Goal: Book appointment/travel/reservation

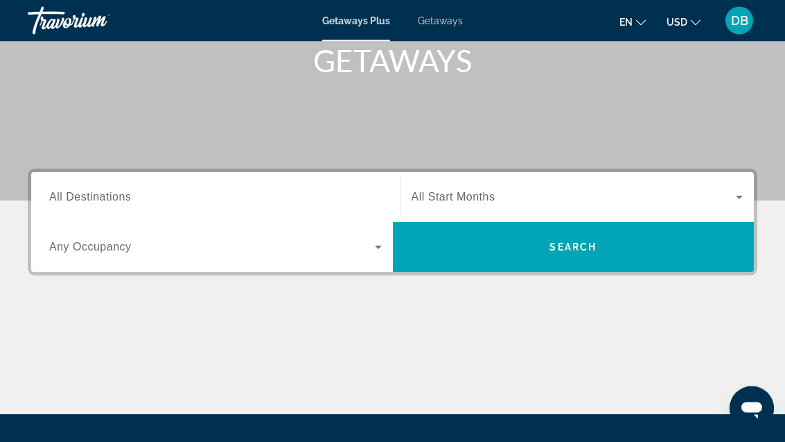
scroll to position [263, 0]
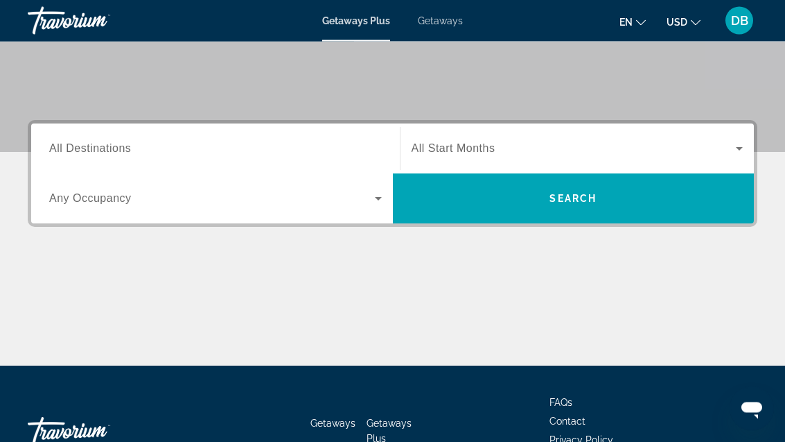
click at [96, 151] on span "All Destinations" at bounding box center [90, 149] width 82 height 12
click at [96, 151] on input "Destination All Destinations" at bounding box center [215, 149] width 333 height 17
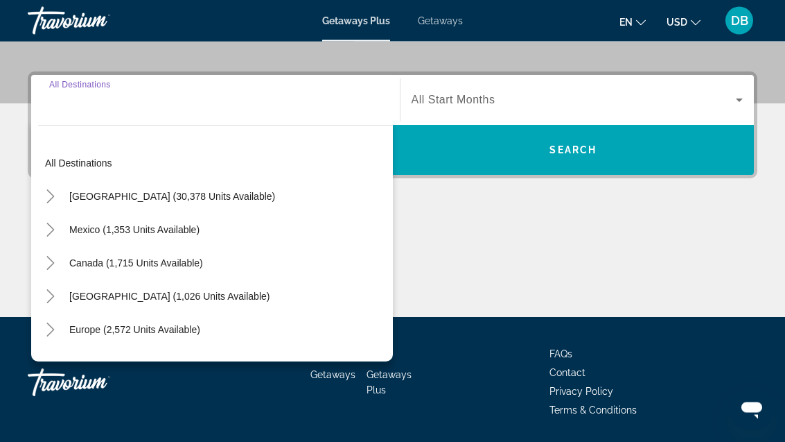
scroll to position [313, 0]
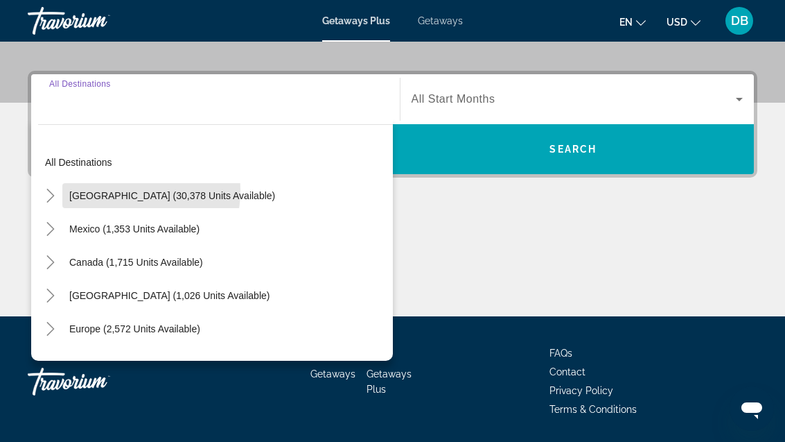
click at [105, 190] on span "[GEOGRAPHIC_DATA] (30,378 units available)" at bounding box center [172, 195] width 206 height 11
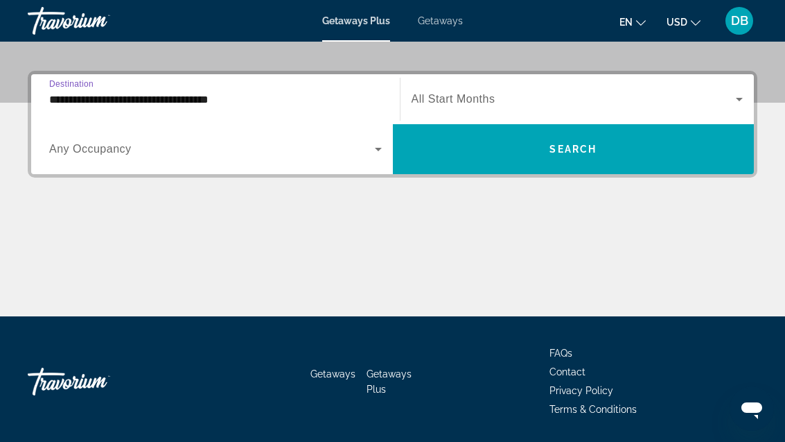
click at [91, 100] on input "**********" at bounding box center [215, 99] width 333 height 17
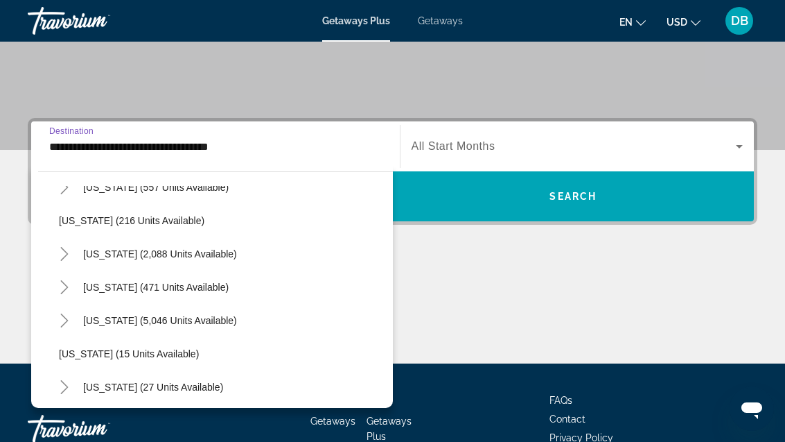
scroll to position [91, 0]
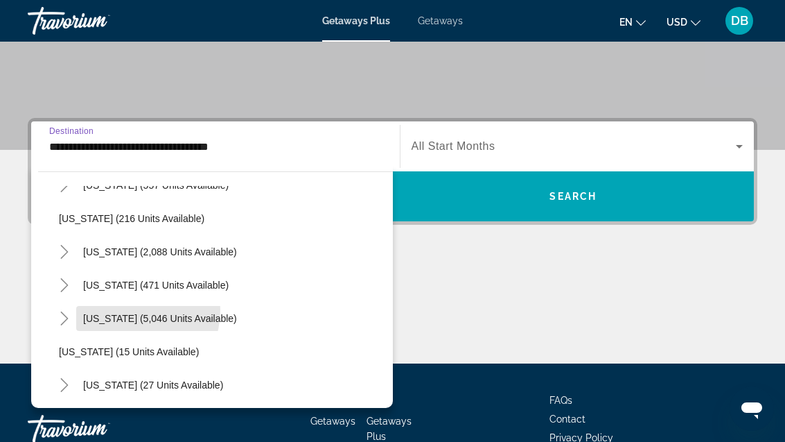
click at [121, 310] on span "Search widget" at bounding box center [160, 318] width 168 height 33
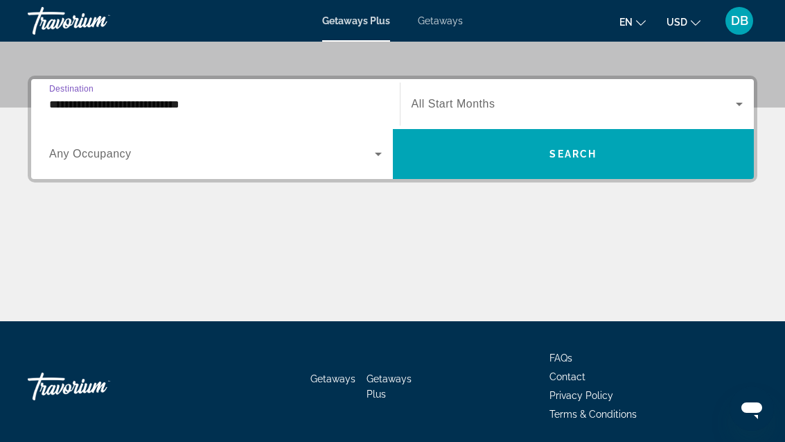
scroll to position [313, 0]
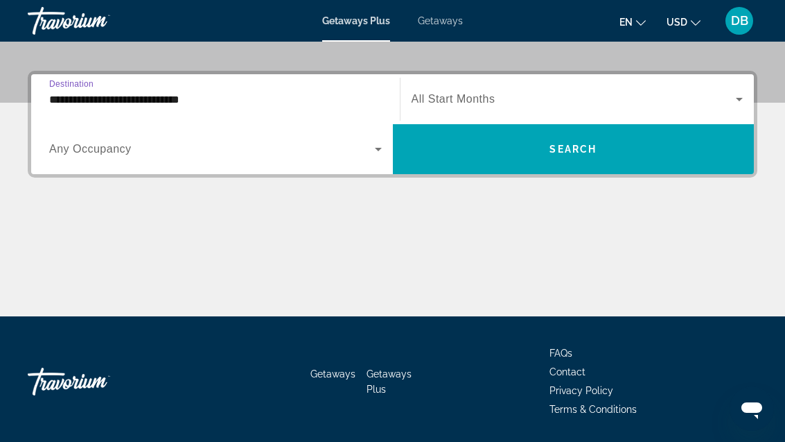
click at [88, 96] on input "**********" at bounding box center [215, 99] width 333 height 17
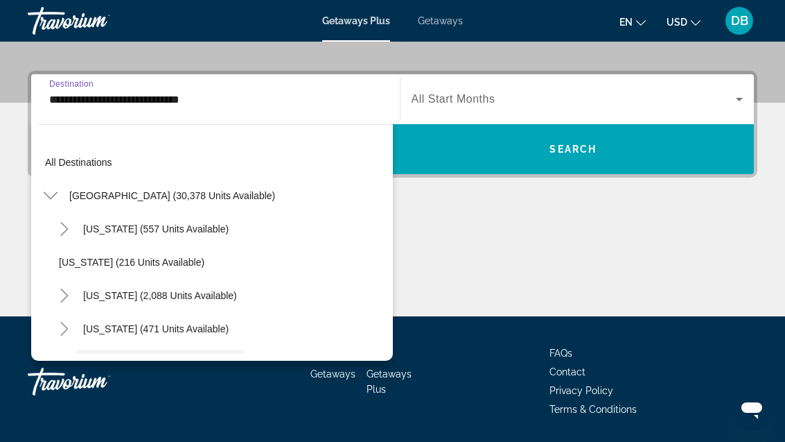
scroll to position [116, 0]
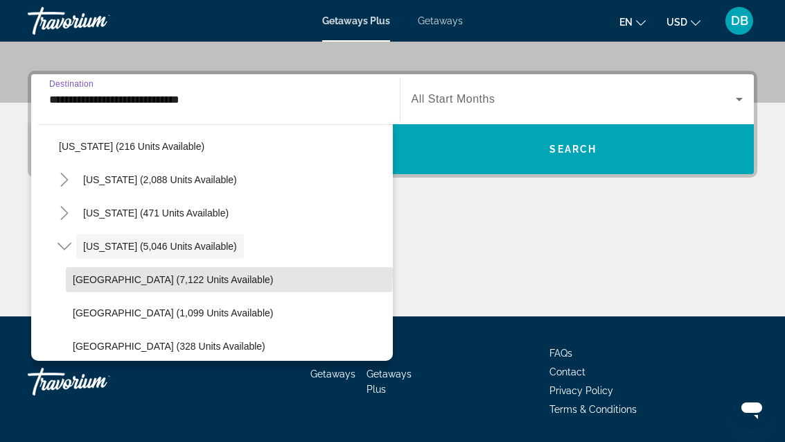
click at [90, 272] on span "Search widget" at bounding box center [229, 279] width 327 height 33
type input "**********"
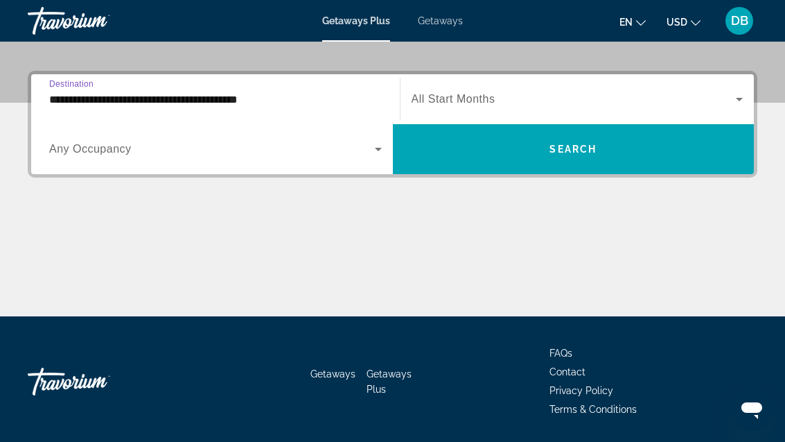
click at [72, 139] on div "Search widget" at bounding box center [215, 149] width 333 height 39
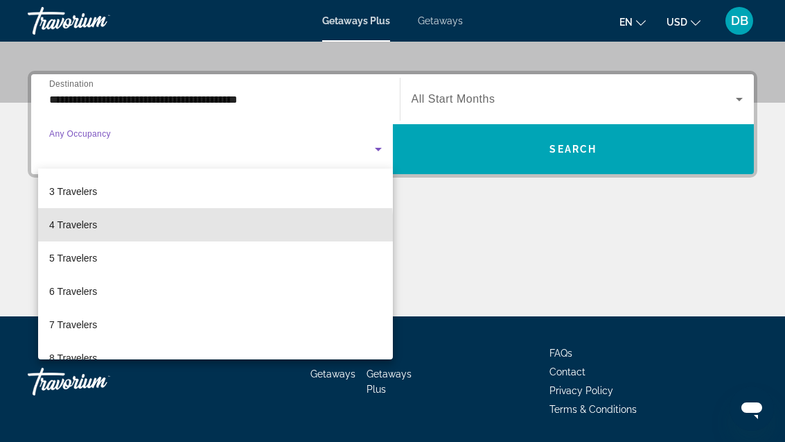
scroll to position [72, 0]
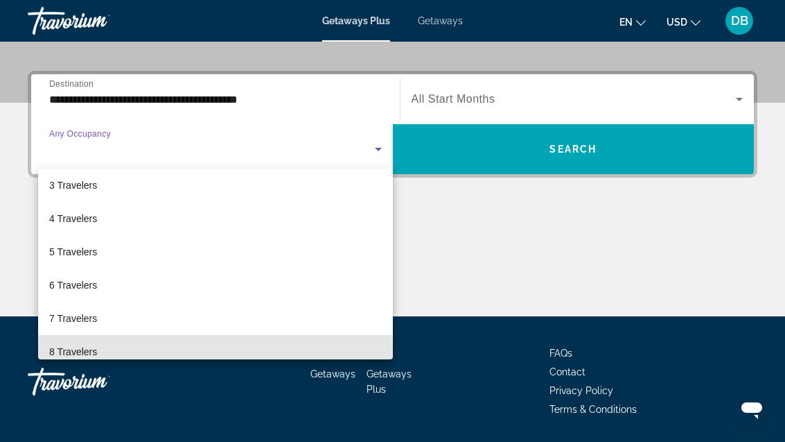
click at [76, 351] on span "8 Travelers" at bounding box center [73, 351] width 48 height 17
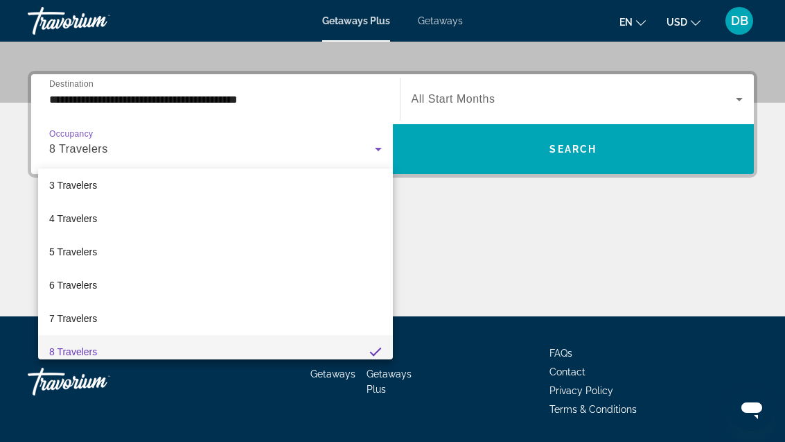
scroll to position [81, 0]
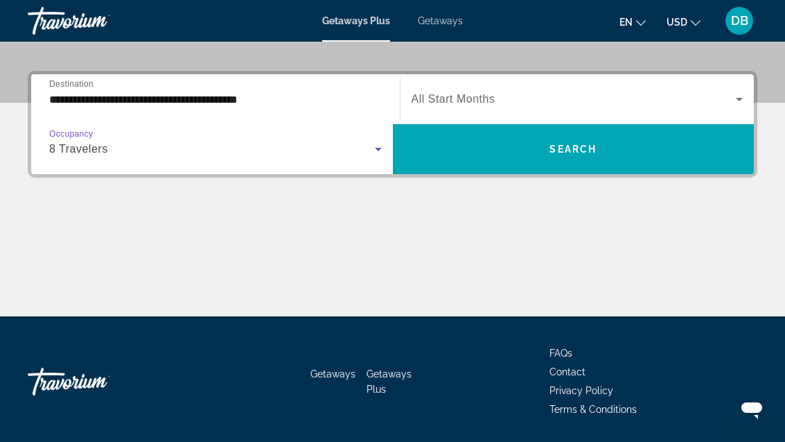
click at [667, 104] on span "Search widget" at bounding box center [574, 99] width 325 height 17
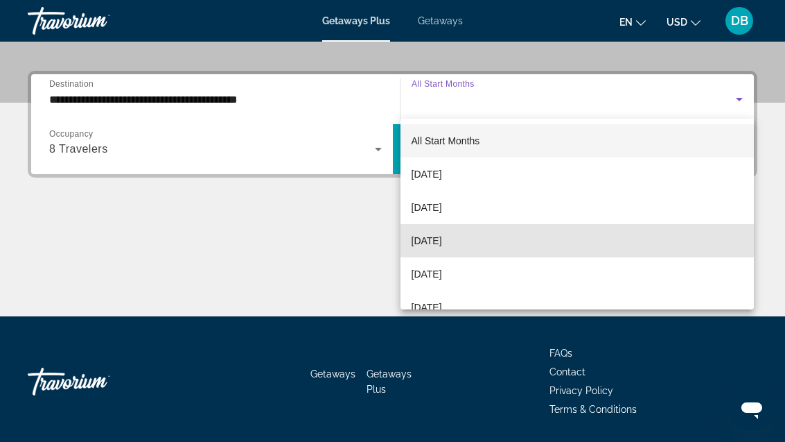
click at [535, 238] on mat-option "[DATE]" at bounding box center [578, 240] width 354 height 33
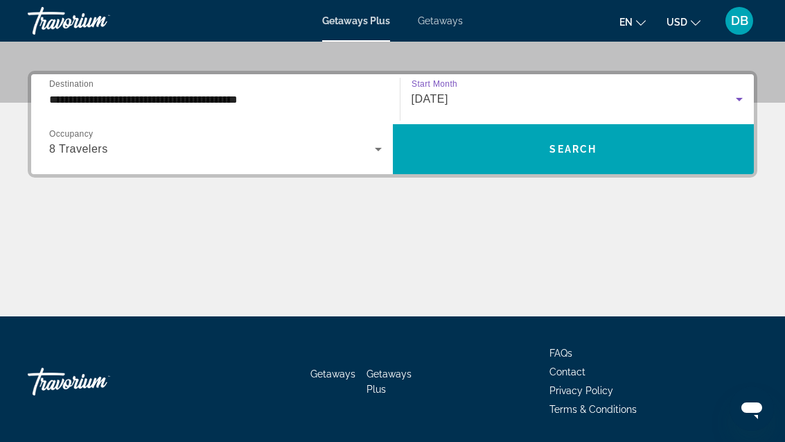
click at [663, 159] on span "Search widget" at bounding box center [574, 148] width 362 height 33
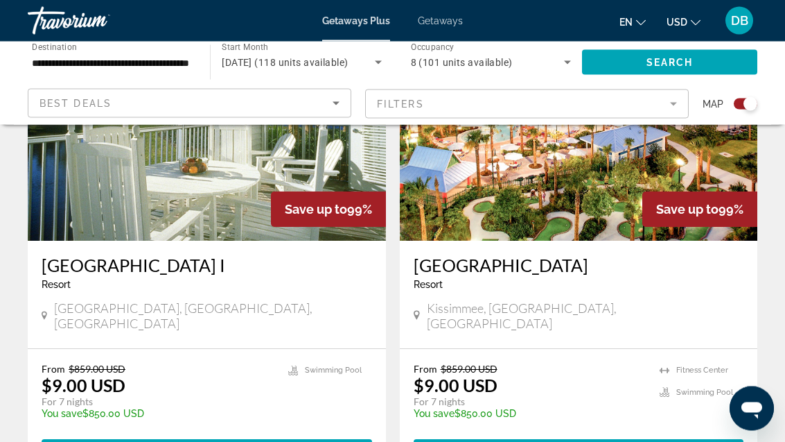
scroll to position [1092, 0]
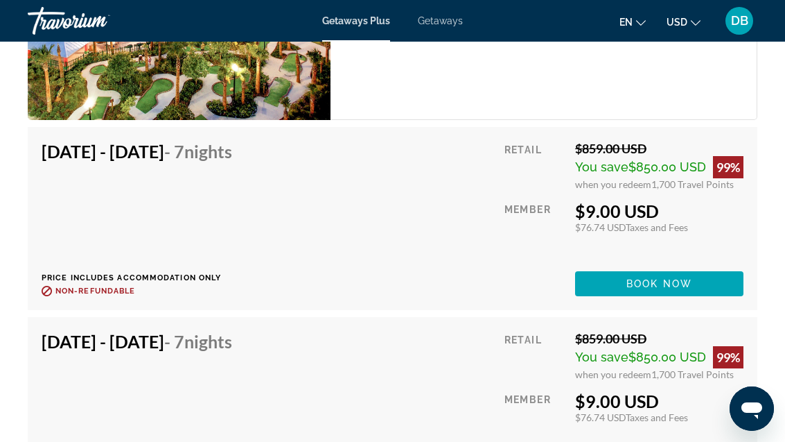
scroll to position [2728, 0]
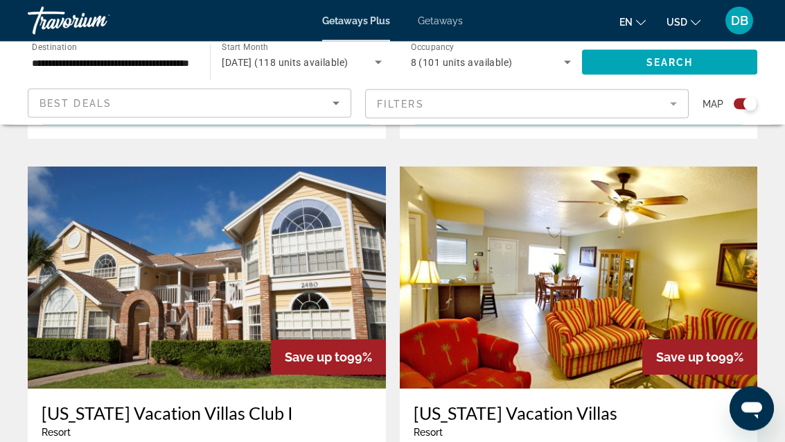
scroll to position [2425, 0]
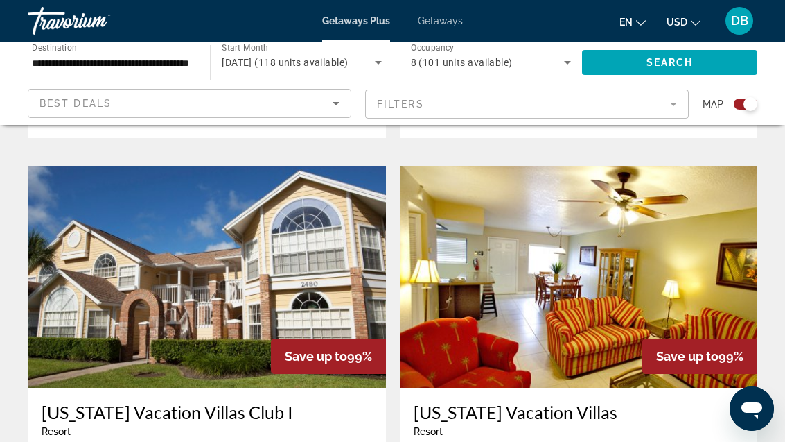
click at [303, 249] on img "Main content" at bounding box center [207, 277] width 358 height 222
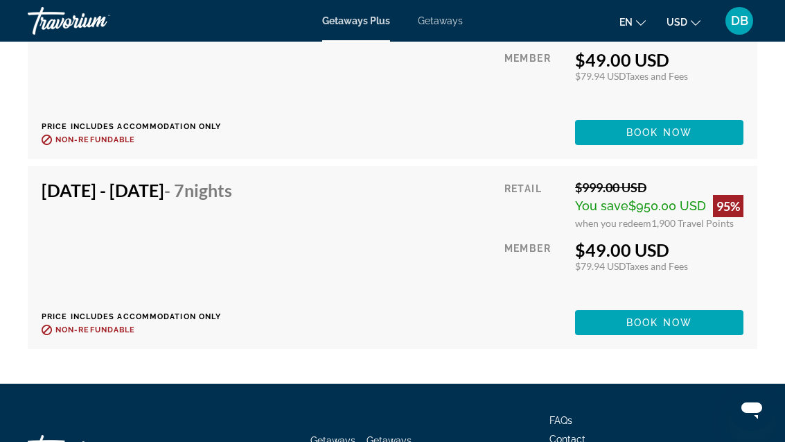
scroll to position [3762, 0]
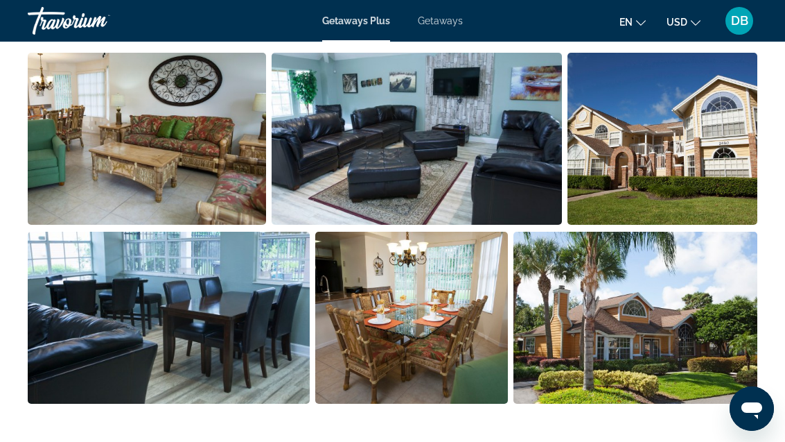
scroll to position [916, 0]
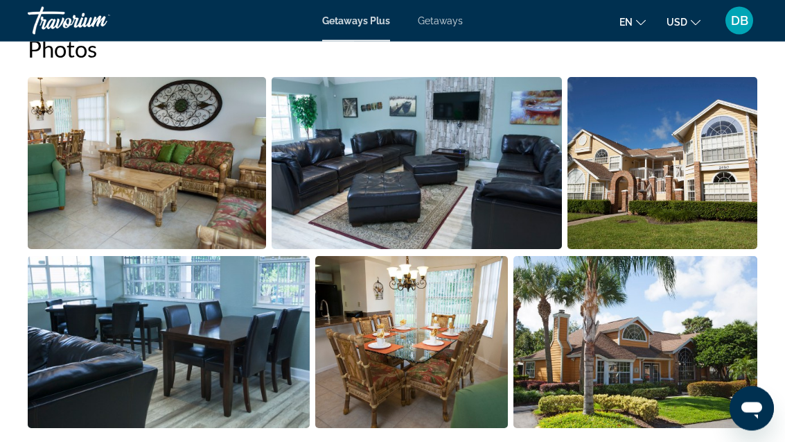
click at [628, 348] on img "Open full-screen image slider" at bounding box center [636, 342] width 244 height 172
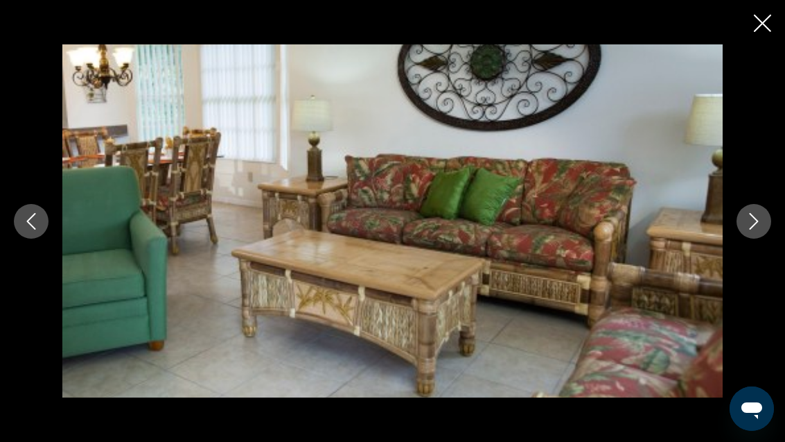
click at [766, 220] on button "Next image" at bounding box center [754, 221] width 35 height 35
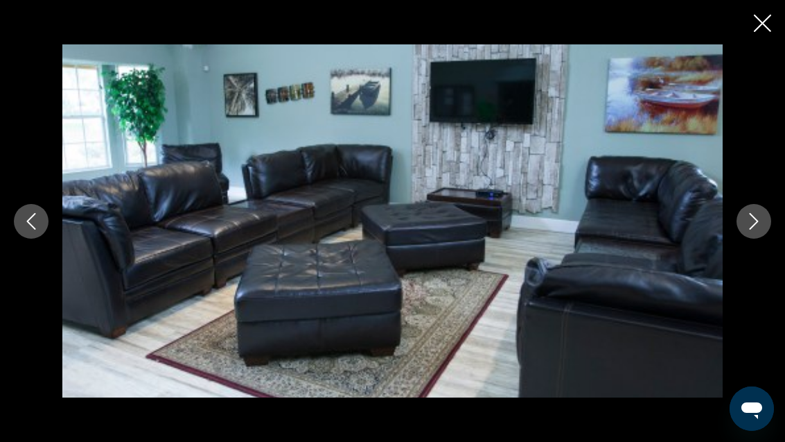
click at [756, 222] on icon "Next image" at bounding box center [754, 221] width 9 height 17
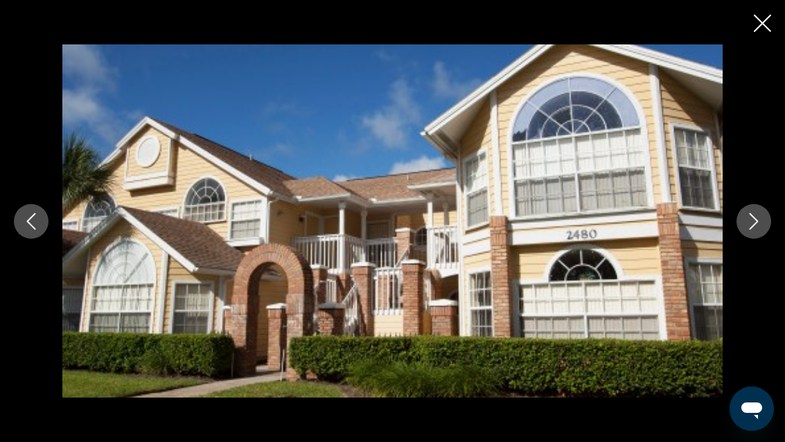
click at [752, 220] on icon "Next image" at bounding box center [754, 221] width 17 height 17
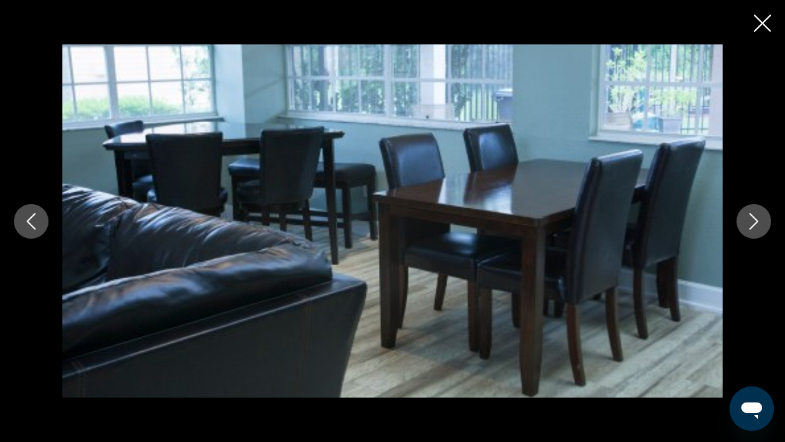
click at [756, 217] on icon "Next image" at bounding box center [754, 221] width 17 height 17
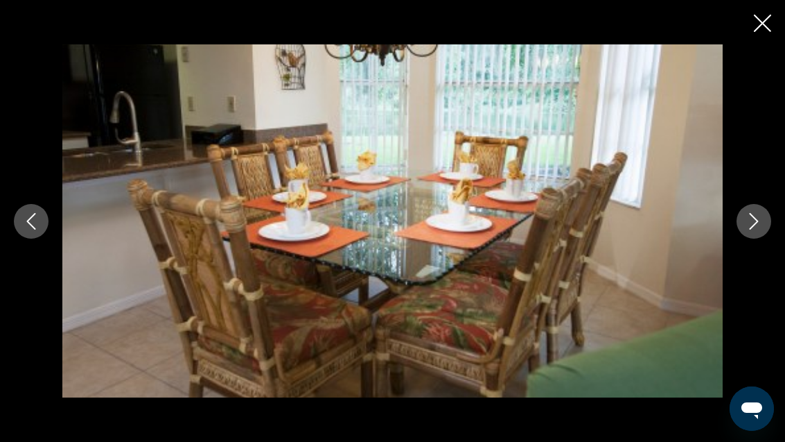
click at [755, 24] on icon "Close slideshow" at bounding box center [762, 23] width 17 height 17
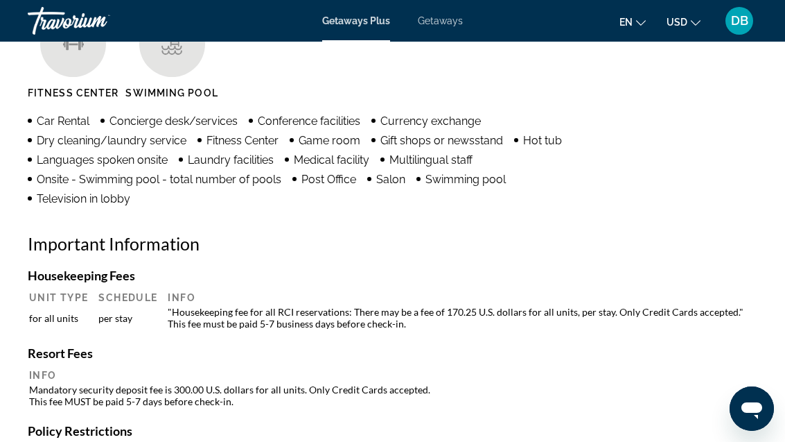
scroll to position [1374, 0]
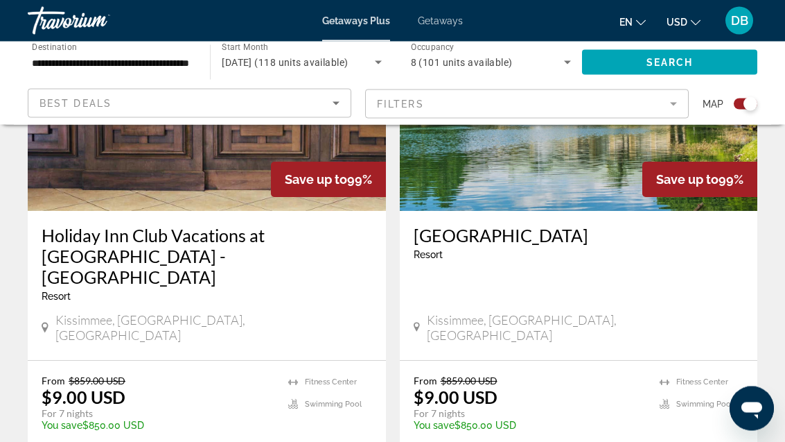
scroll to position [3089, 0]
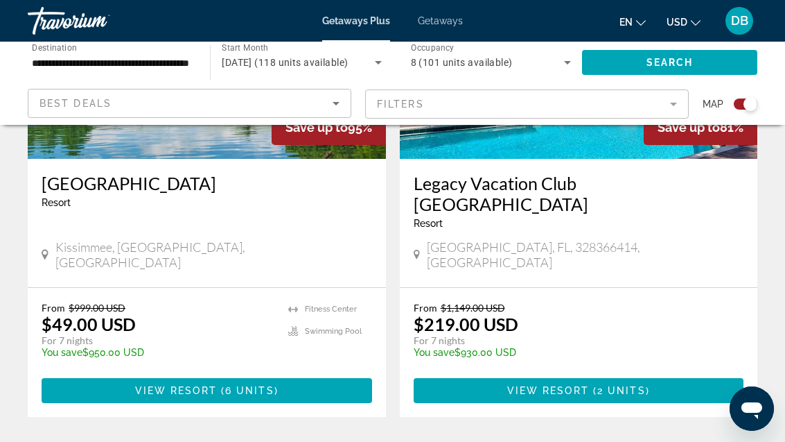
scroll to position [1180, 0]
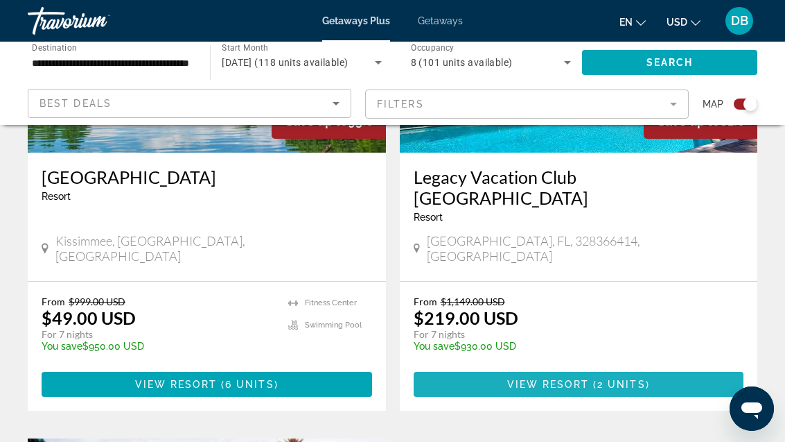
click at [624, 378] on span "2 units" at bounding box center [621, 383] width 49 height 11
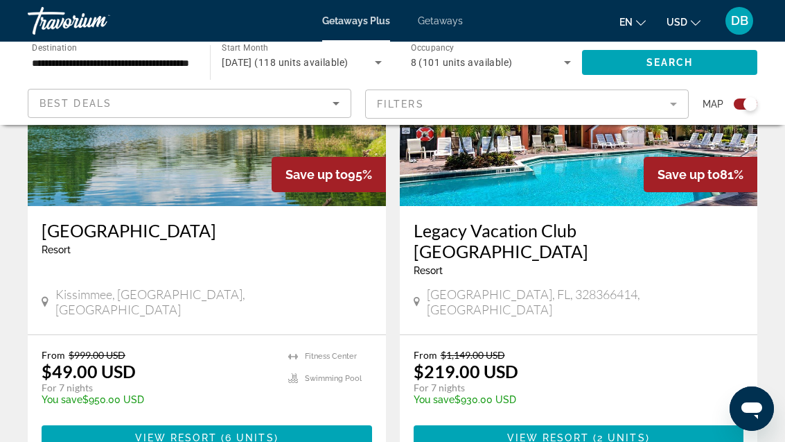
scroll to position [1126, 0]
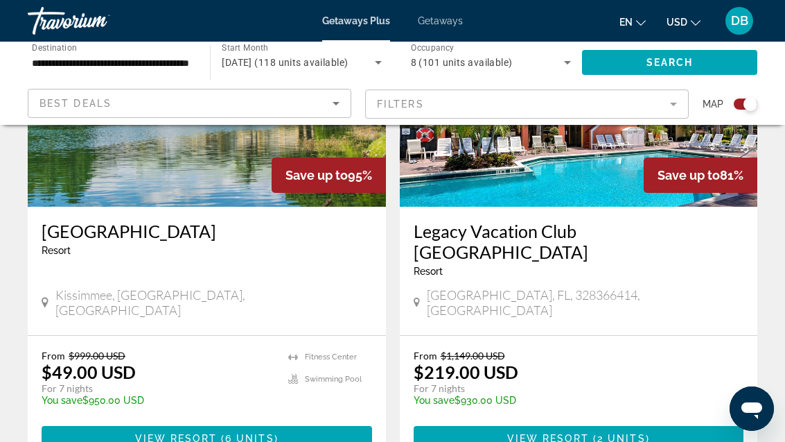
click at [613, 433] on span "2 units" at bounding box center [621, 438] width 49 height 11
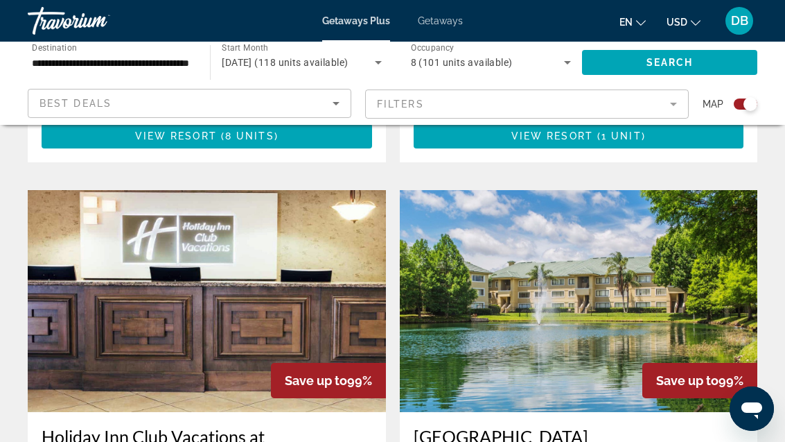
scroll to position [2885, 0]
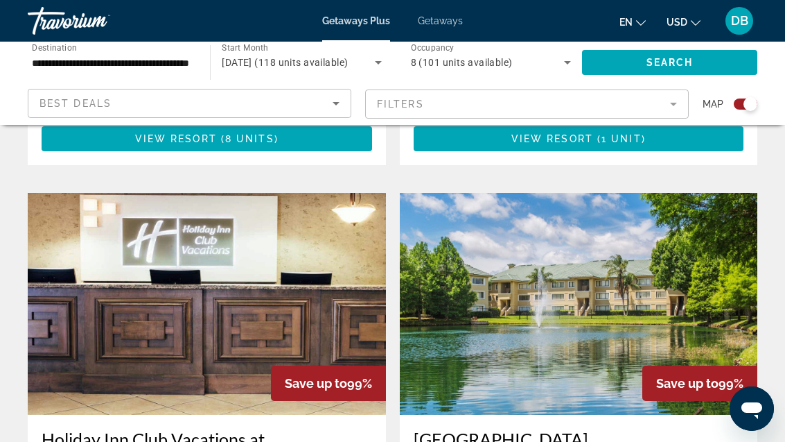
click at [282, 242] on img "Main content" at bounding box center [207, 304] width 358 height 222
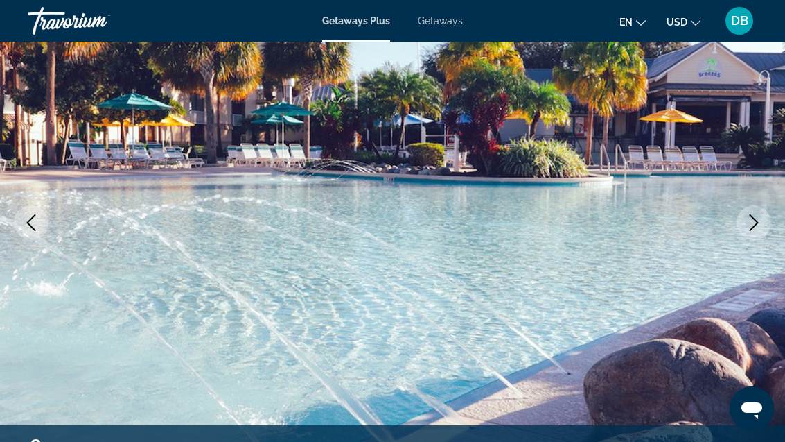
scroll to position [148, 0]
click at [755, 232] on button "Next image" at bounding box center [754, 223] width 35 height 35
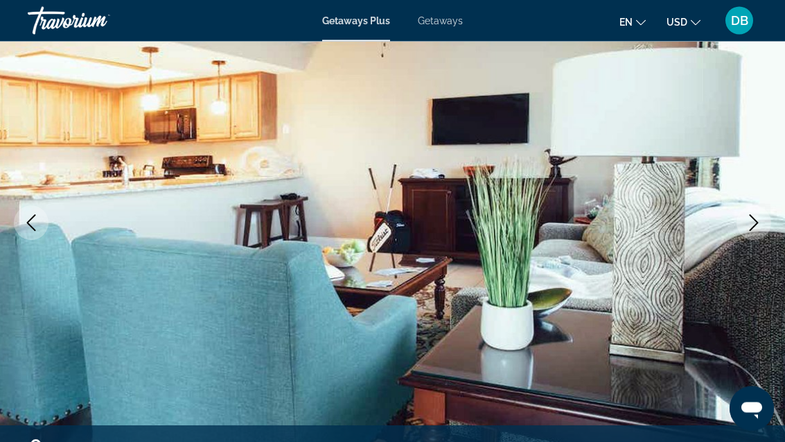
click at [749, 229] on icon "Next image" at bounding box center [754, 223] width 17 height 17
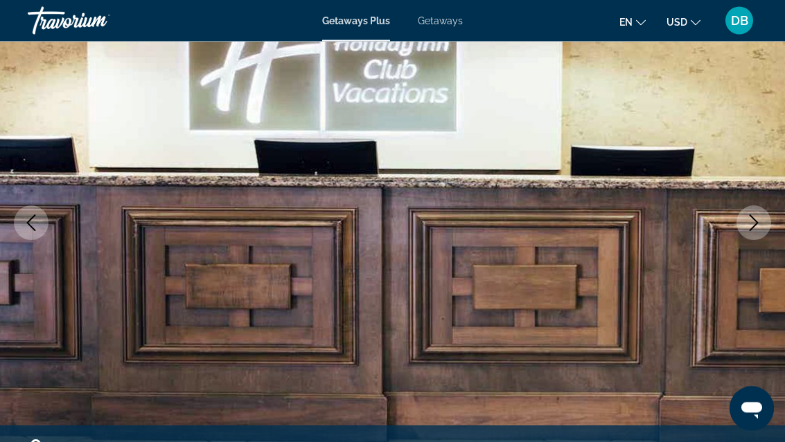
click at [749, 234] on button "Next image" at bounding box center [754, 223] width 35 height 35
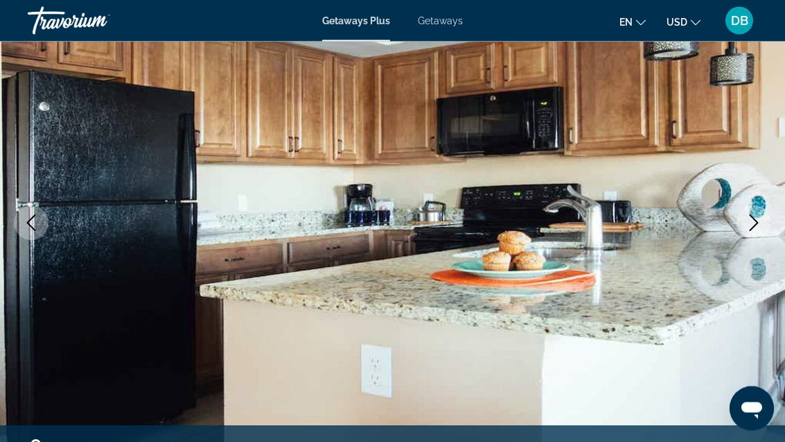
click at [751, 231] on button "Next image" at bounding box center [754, 223] width 35 height 35
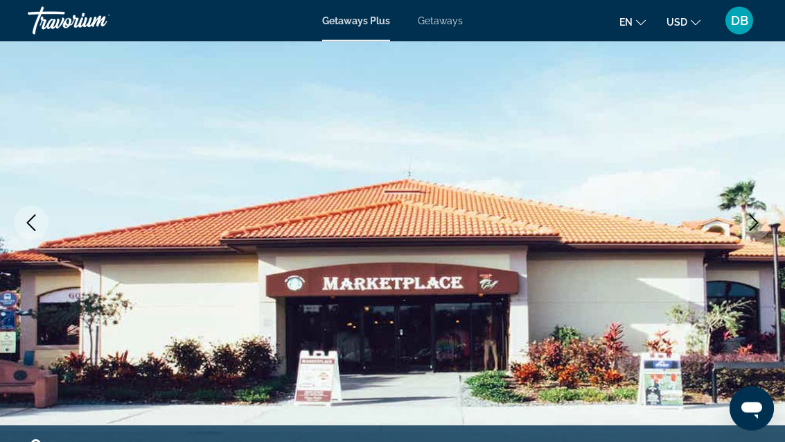
click at [753, 236] on button "Next image" at bounding box center [754, 223] width 35 height 35
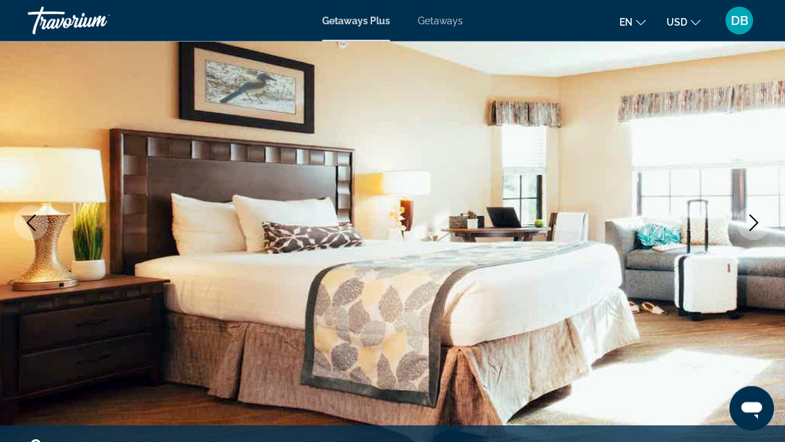
click at [750, 223] on icon "Next image" at bounding box center [754, 223] width 17 height 17
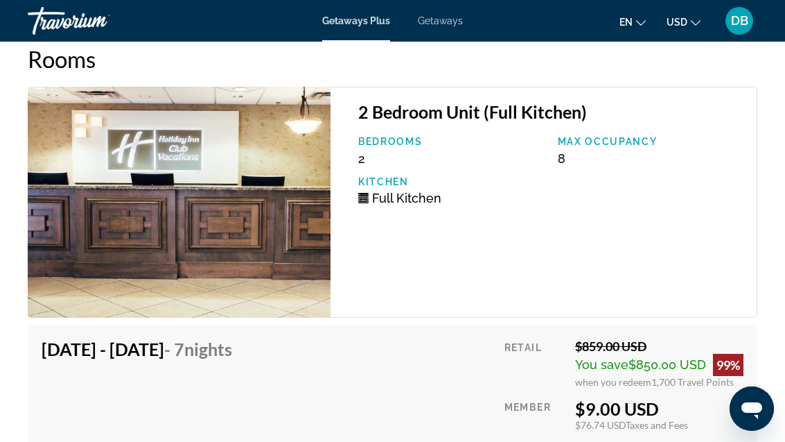
scroll to position [2968, 0]
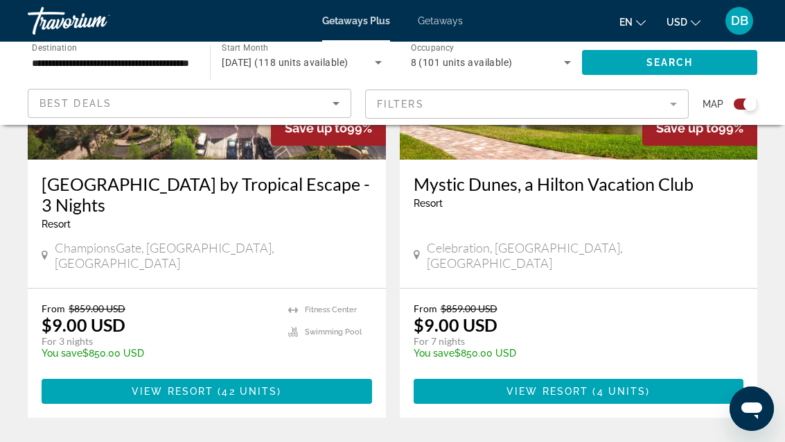
scroll to position [664, 0]
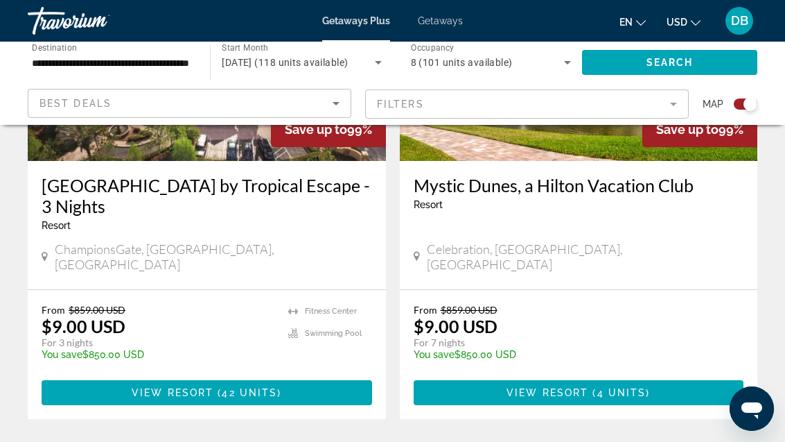
click at [562, 61] on icon "Search widget" at bounding box center [567, 62] width 17 height 17
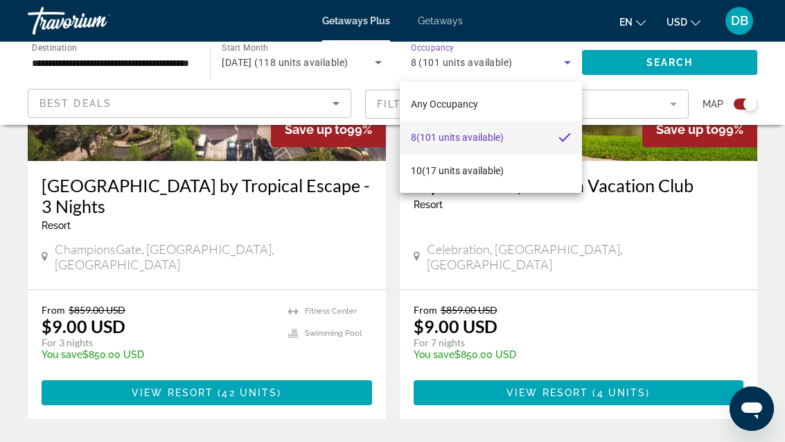
click at [462, 159] on mat-option "10 (17 units available)" at bounding box center [491, 170] width 182 height 33
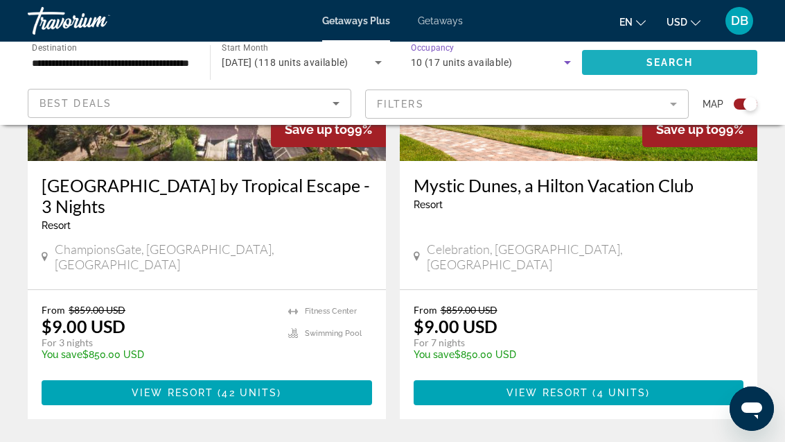
click at [651, 51] on span "Search widget" at bounding box center [669, 62] width 175 height 33
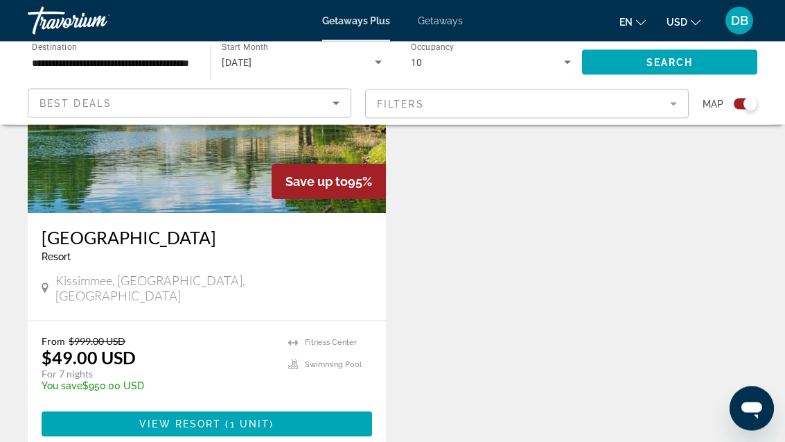
scroll to position [1119, 0]
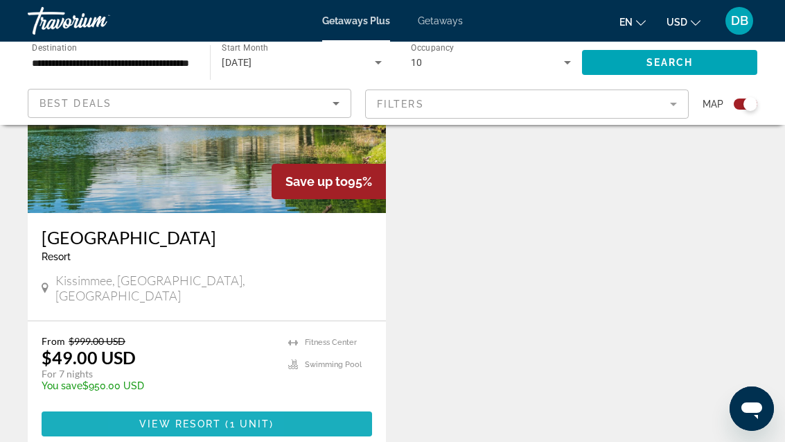
click at [152, 407] on span "Main content" at bounding box center [207, 423] width 331 height 33
